Goal: Task Accomplishment & Management: Manage account settings

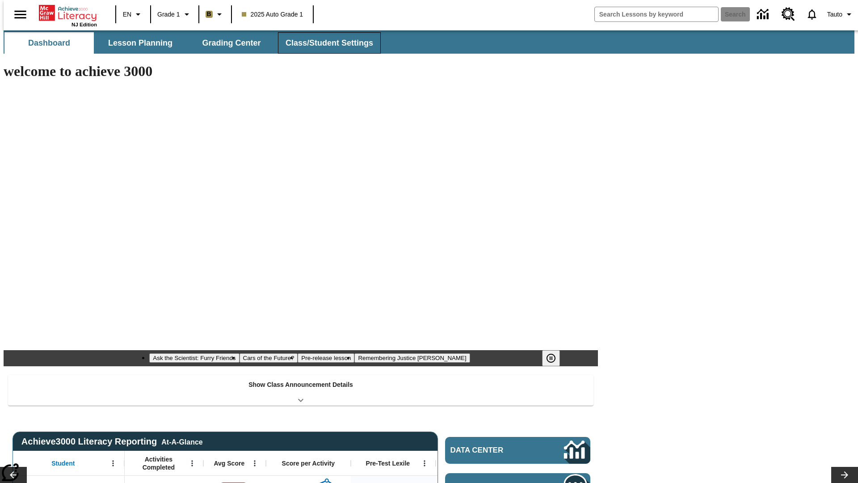
click at [325, 43] on button "Class/Student Settings" at bounding box center [329, 42] width 103 height 21
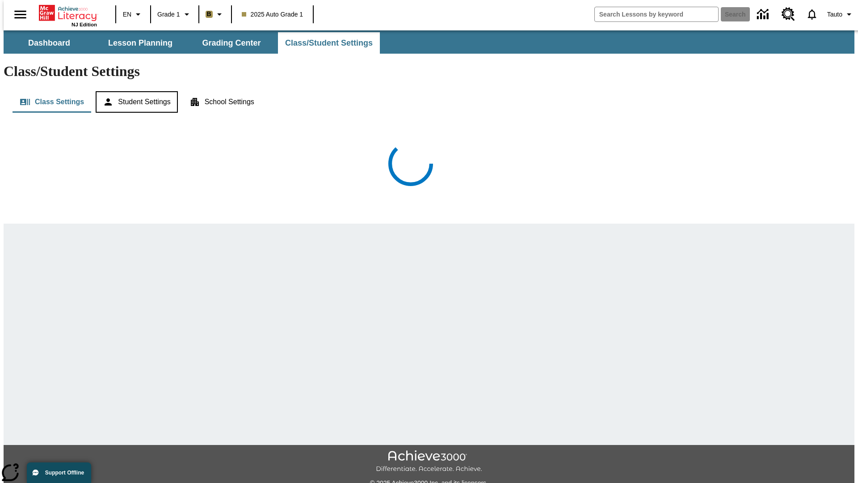
click at [135, 91] on button "Student Settings" at bounding box center [137, 101] width 82 height 21
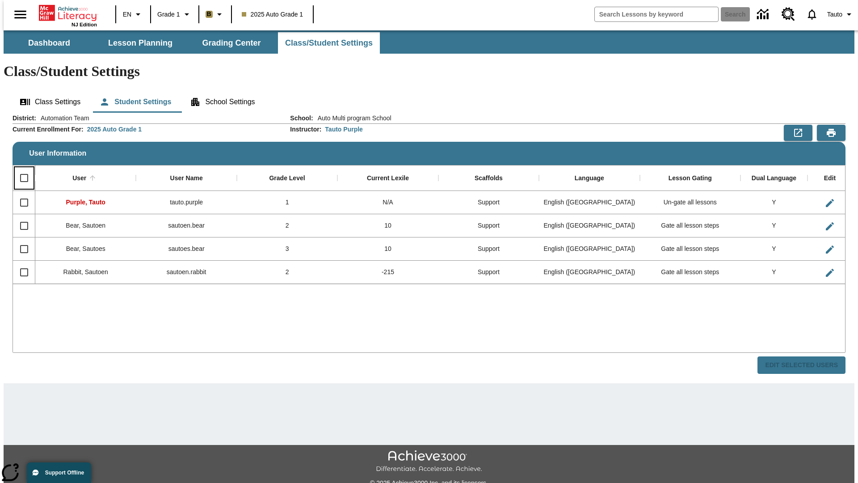
click at [20, 169] on input "Select all rows" at bounding box center [24, 178] width 19 height 19
checkbox input "true"
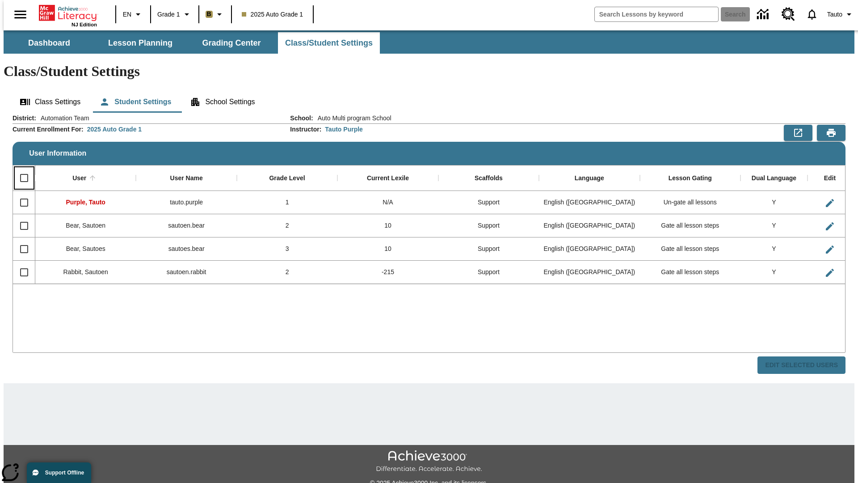
checkbox input "true"
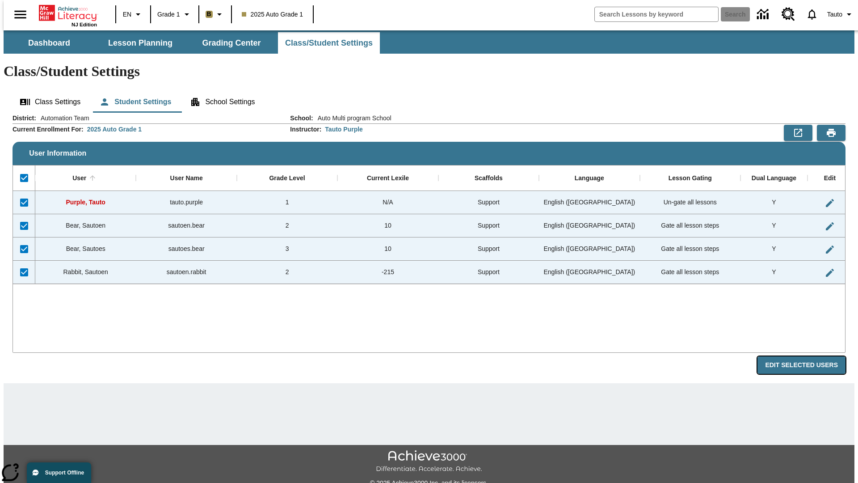
click at [809, 356] on button "Edit Selected Users" at bounding box center [802, 364] width 88 height 17
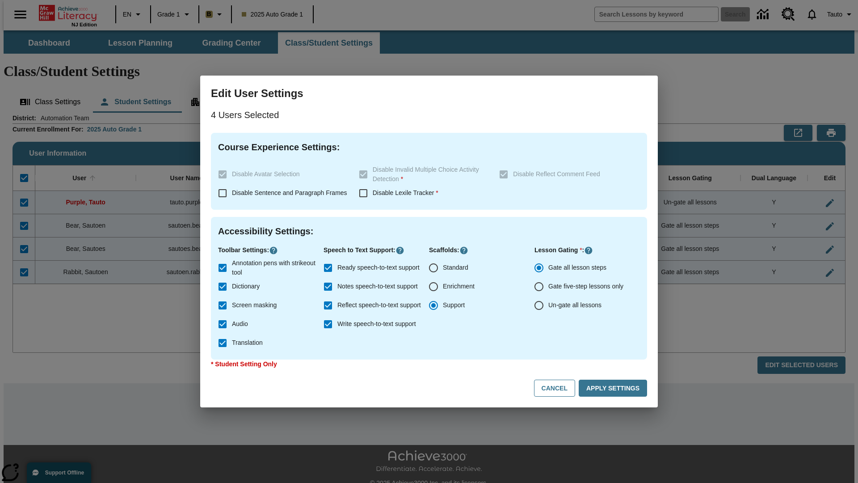
click at [434, 287] on input "Enrichment" at bounding box center [433, 286] width 19 height 19
click at [559, 388] on button "Cancel" at bounding box center [554, 388] width 41 height 17
radio input "false"
radio input "true"
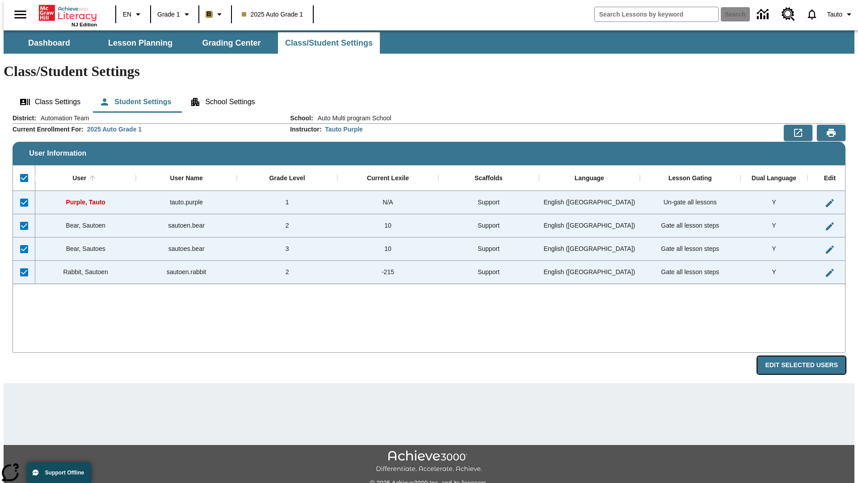
click at [809, 356] on button "Edit Selected Users" at bounding box center [802, 364] width 88 height 17
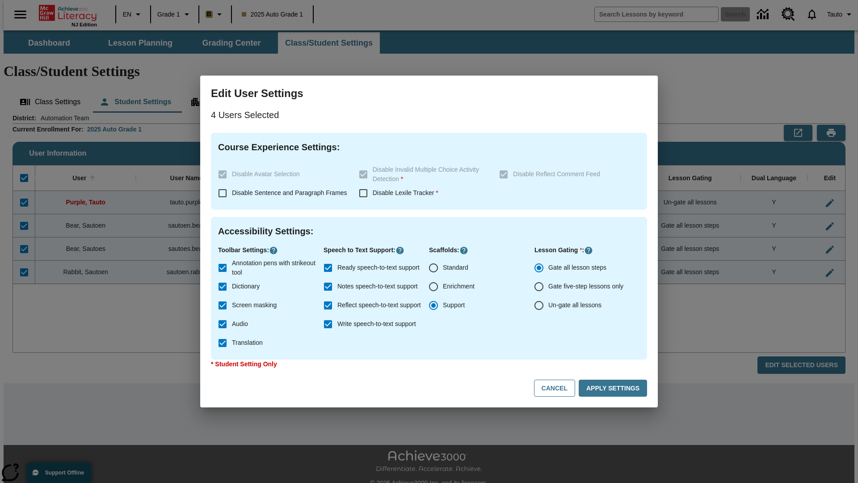
click at [434, 287] on input "Enrichment" at bounding box center [433, 286] width 19 height 19
radio input "true"
click at [615, 388] on button "Apply Settings" at bounding box center [613, 388] width 68 height 17
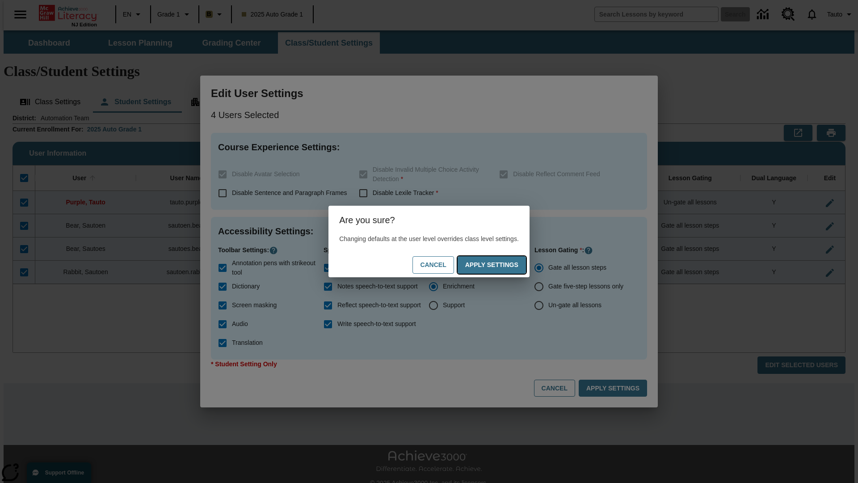
click at [501, 265] on button "Apply Settings" at bounding box center [492, 264] width 68 height 17
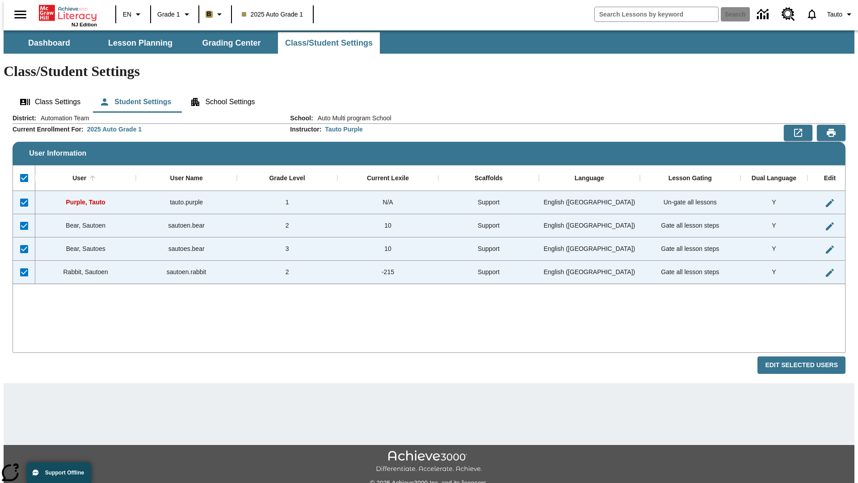
checkbox input "false"
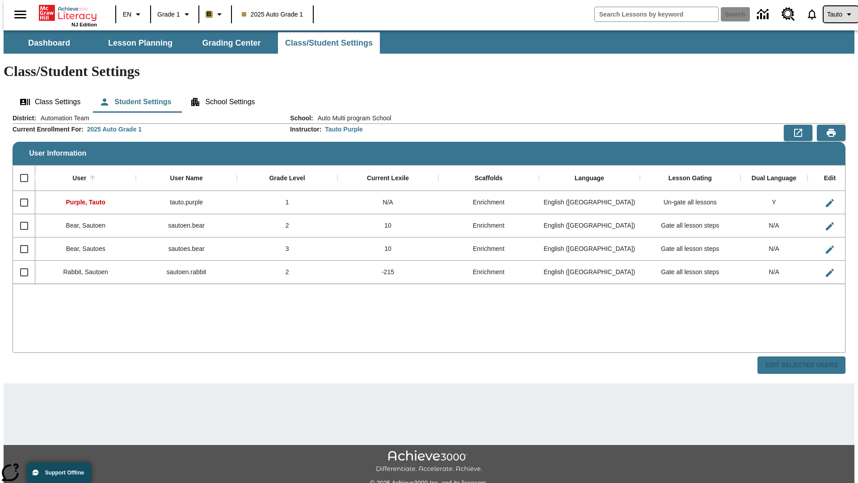
click at [836, 14] on span "Tauto" at bounding box center [834, 14] width 15 height 9
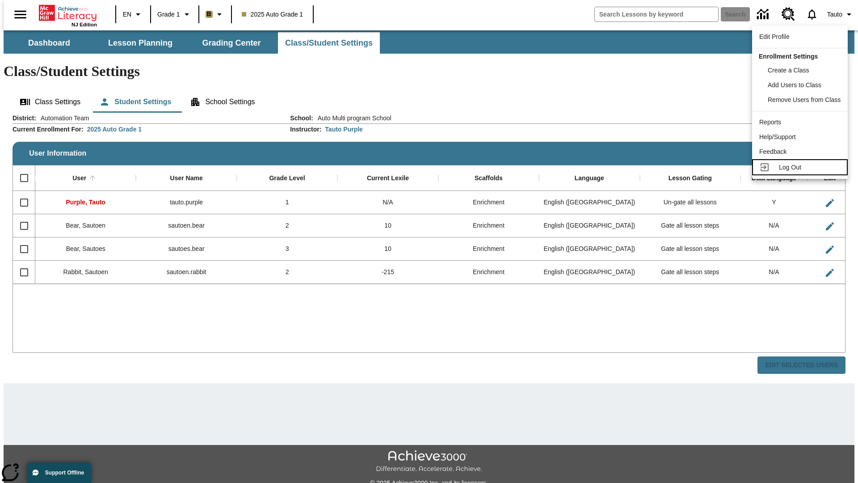
click at [801, 167] on span "Log Out" at bounding box center [790, 167] width 22 height 7
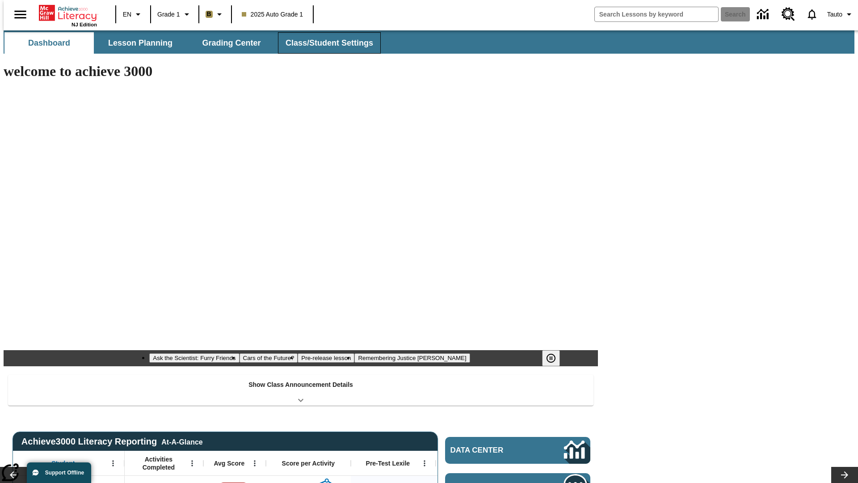
click at [325, 43] on button "Class/Student Settings" at bounding box center [329, 42] width 103 height 21
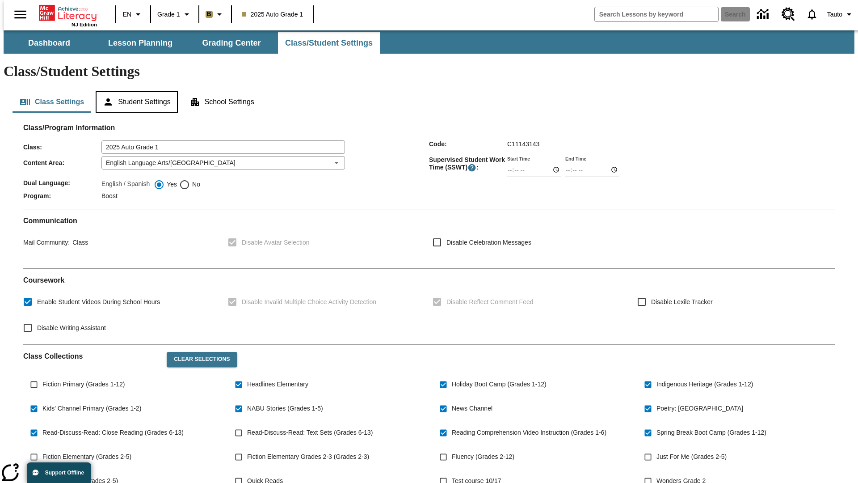
click at [135, 91] on button "Student Settings" at bounding box center [137, 101] width 82 height 21
